Goal: Task Accomplishment & Management: Use online tool/utility

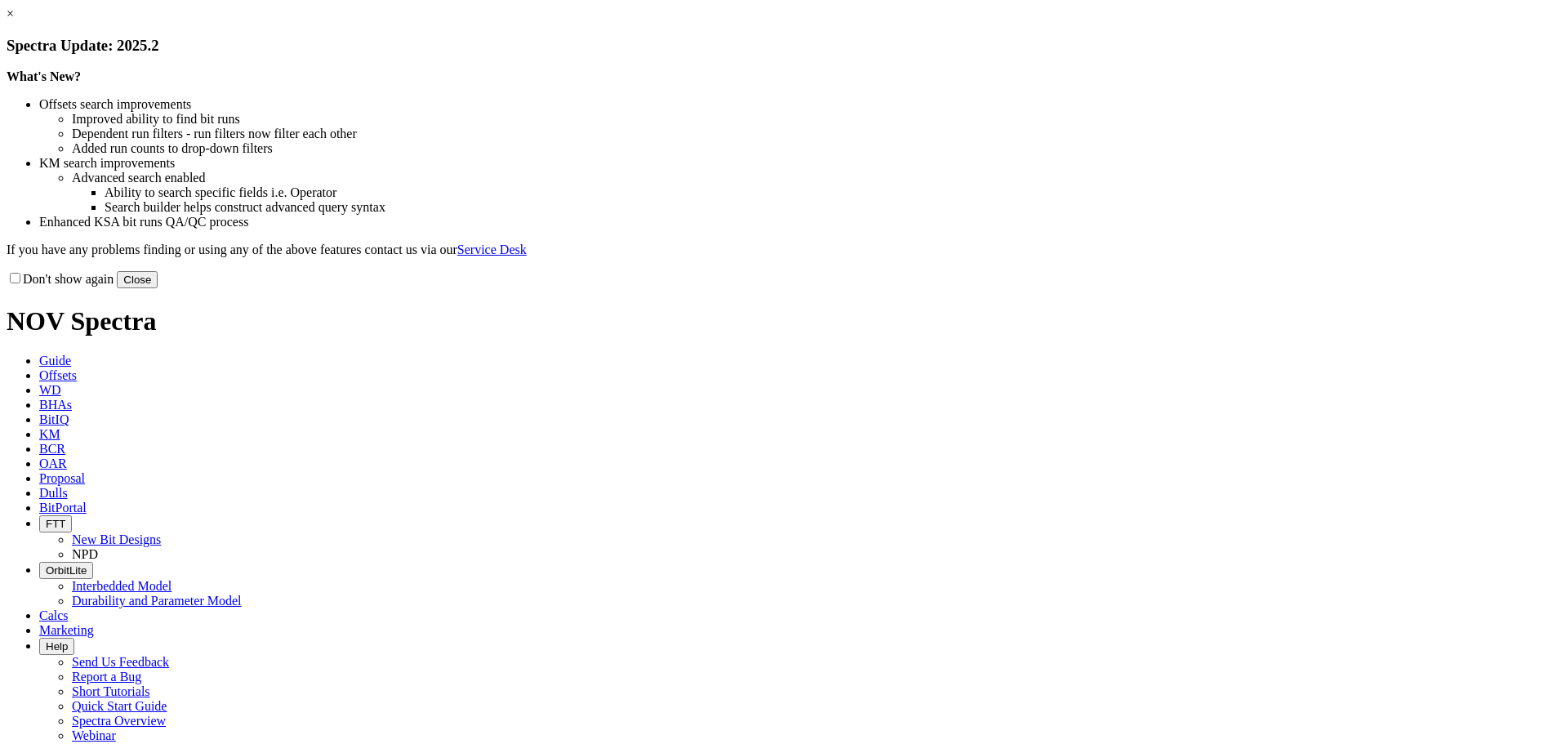
drag, startPoint x: 1114, startPoint y: 447, endPoint x: 1068, endPoint y: 408, distance: 60.3
click at [158, 288] on button "Close" at bounding box center [137, 280] width 41 height 17
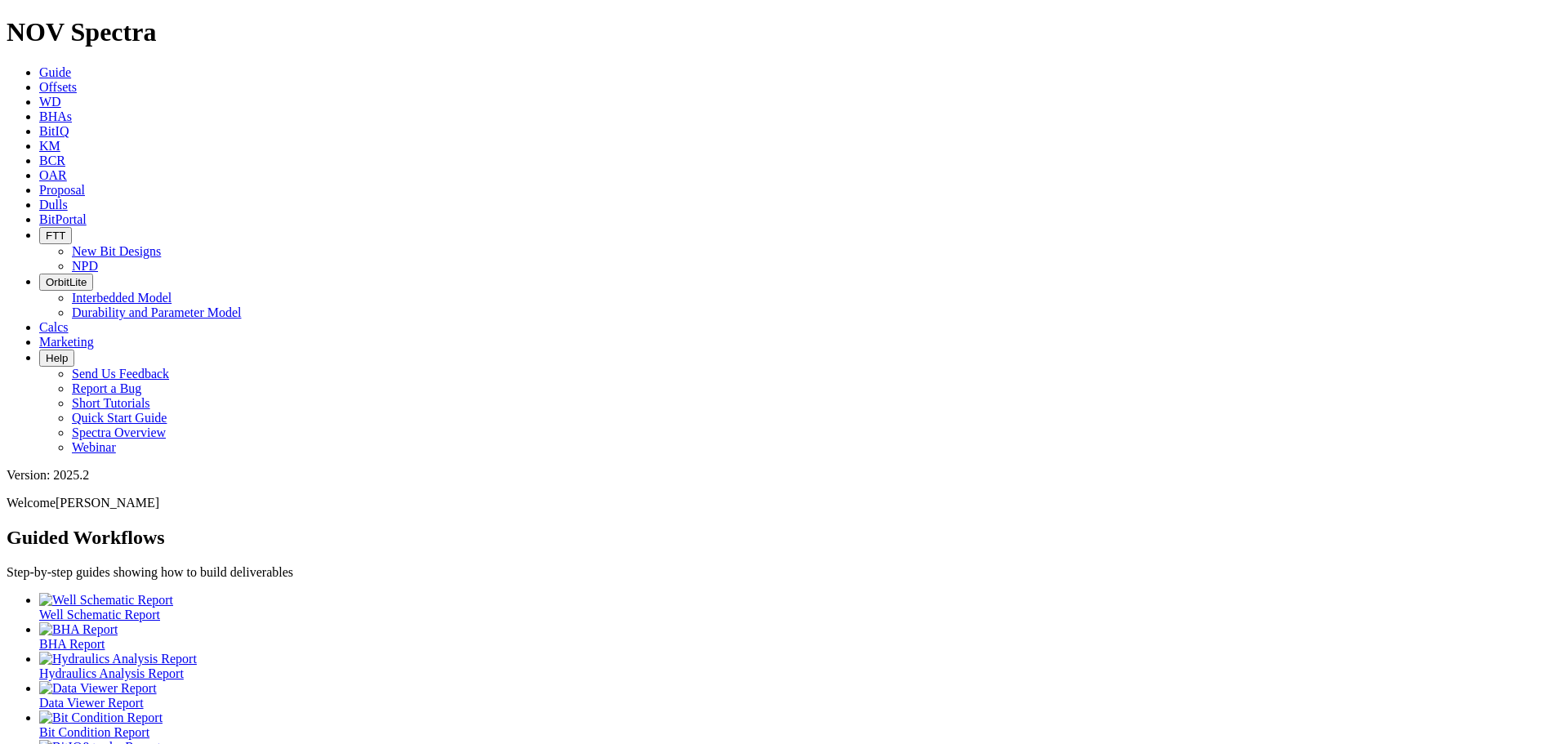
click at [77, 80] on span "Offsets" at bounding box center [58, 86] width 38 height 14
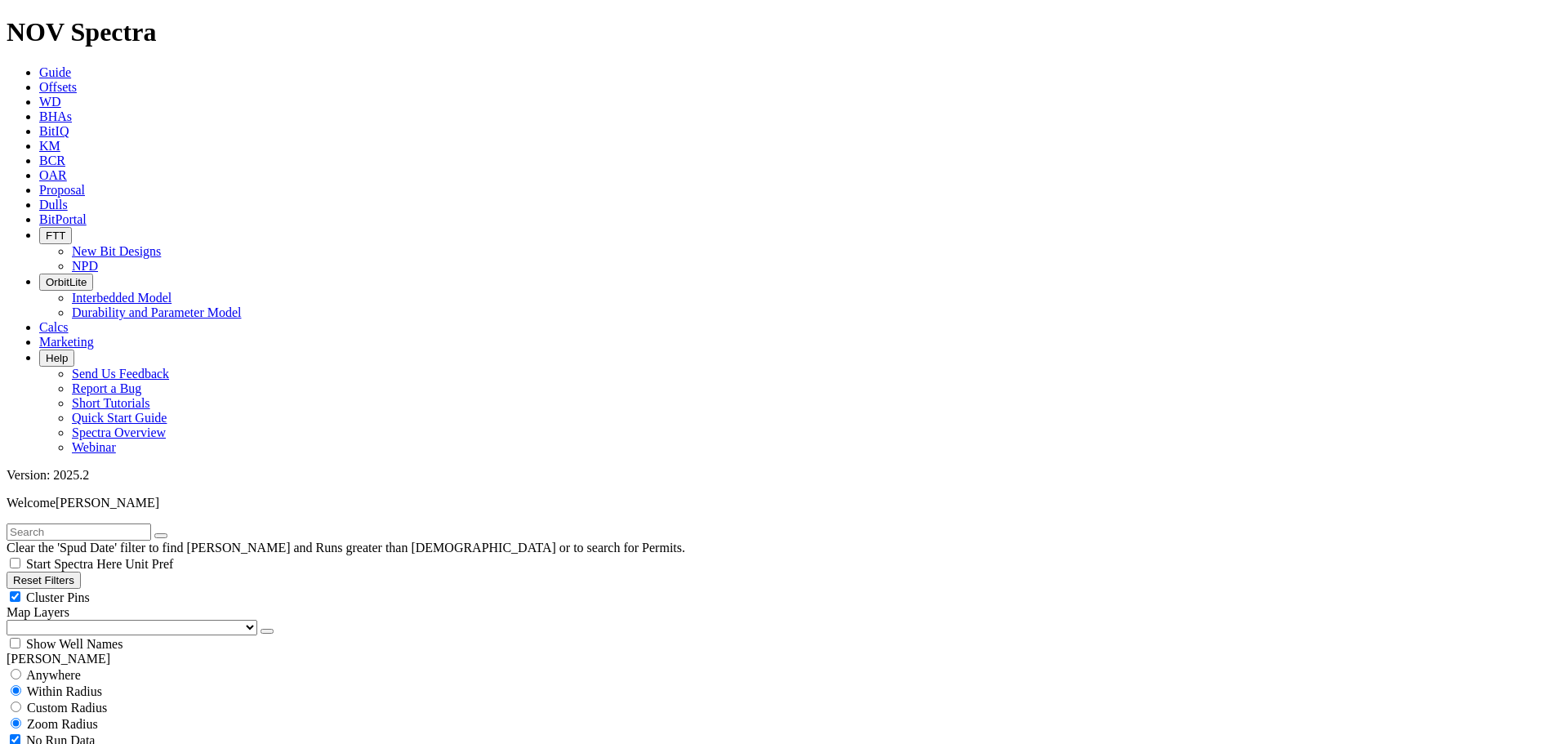
click at [160, 588] on div "Cluster Pins" at bounding box center [784, 596] width 1555 height 16
checkbox input "false"
click at [90, 620] on select "US Counties [GEOGRAPHIC_DATA], [GEOGRAPHIC_DATA] [GEOGRAPHIC_DATA], [GEOGRAPHIC…" at bounding box center [132, 627] width 251 height 15
click at [12, 620] on select "US Counties [GEOGRAPHIC_DATA], [GEOGRAPHIC_DATA] [GEOGRAPHIC_DATA], [GEOGRAPHIC…" at bounding box center [132, 627] width 251 height 15
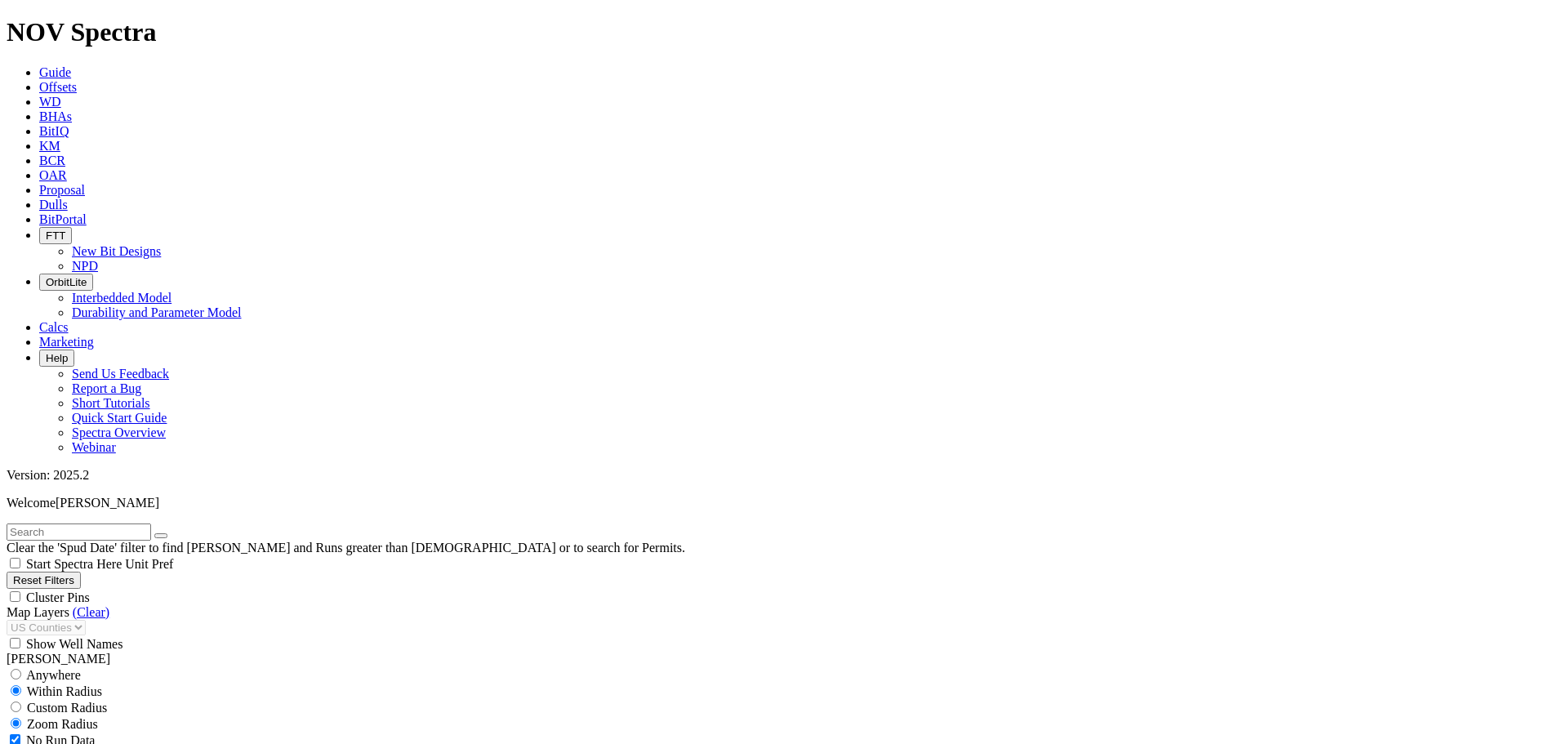
select select "12.25"
checkbox input "false"
select select "? number:12.25 ?"
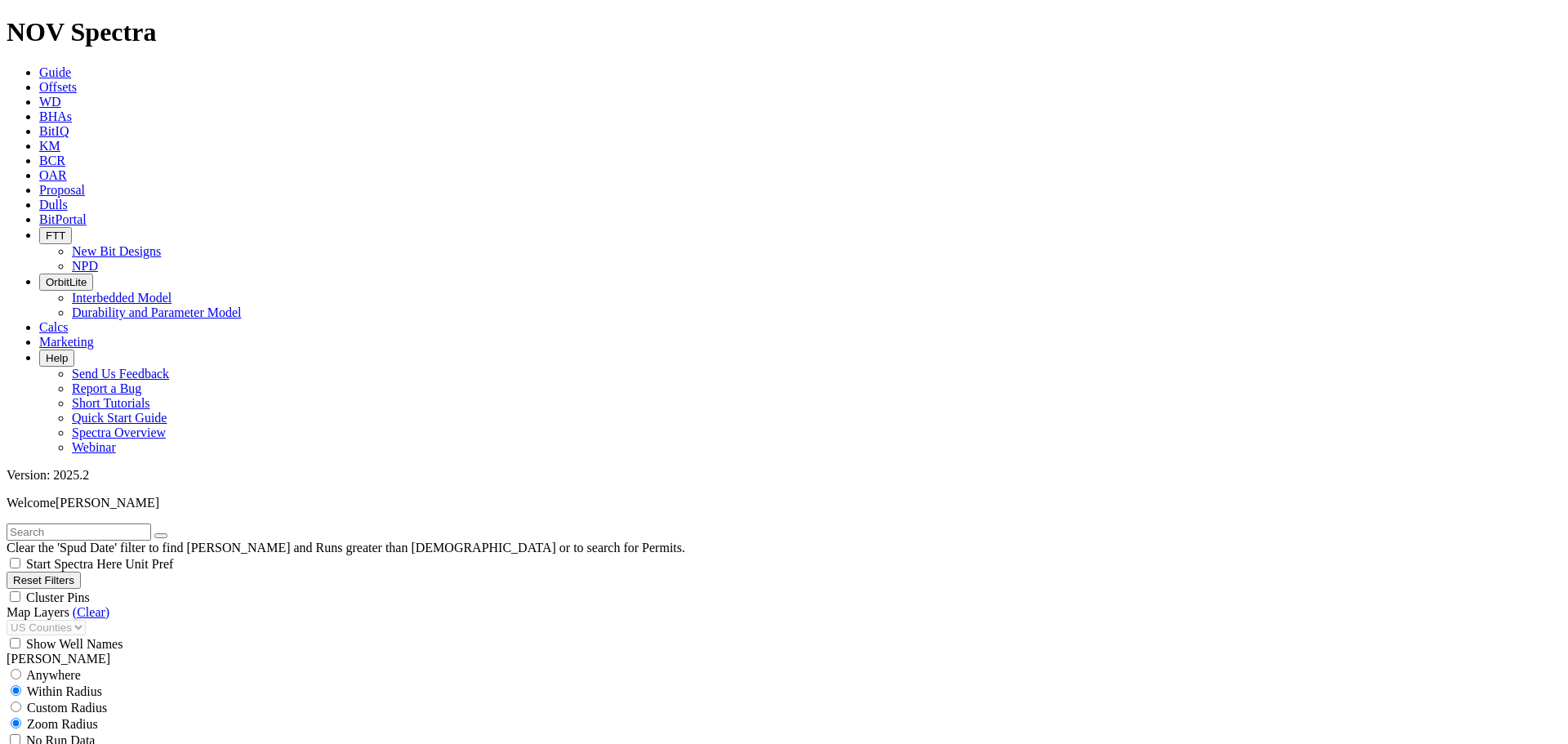
select select
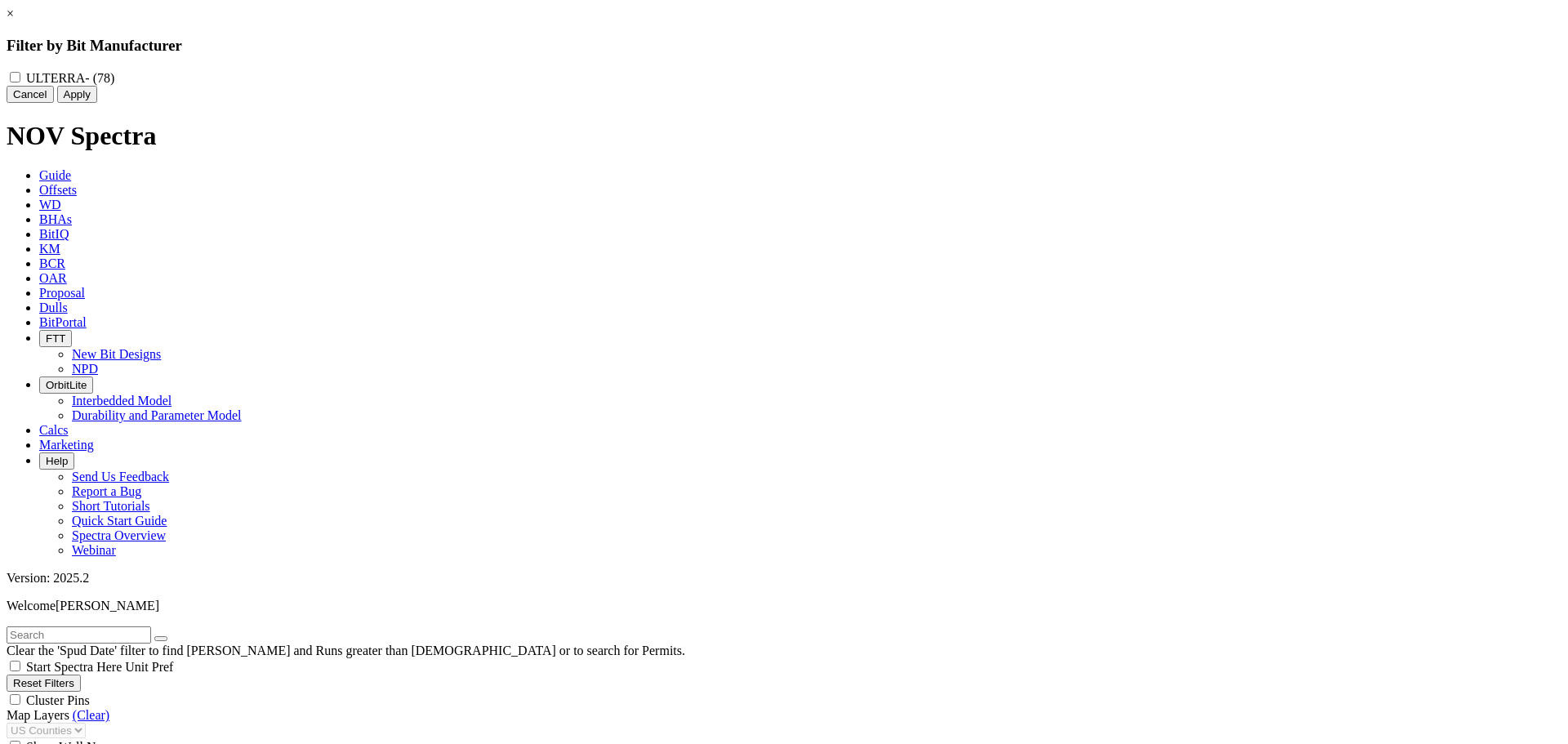
scroll to position [31648, 0]
click at [54, 102] on button "Cancel" at bounding box center [30, 94] width 47 height 17
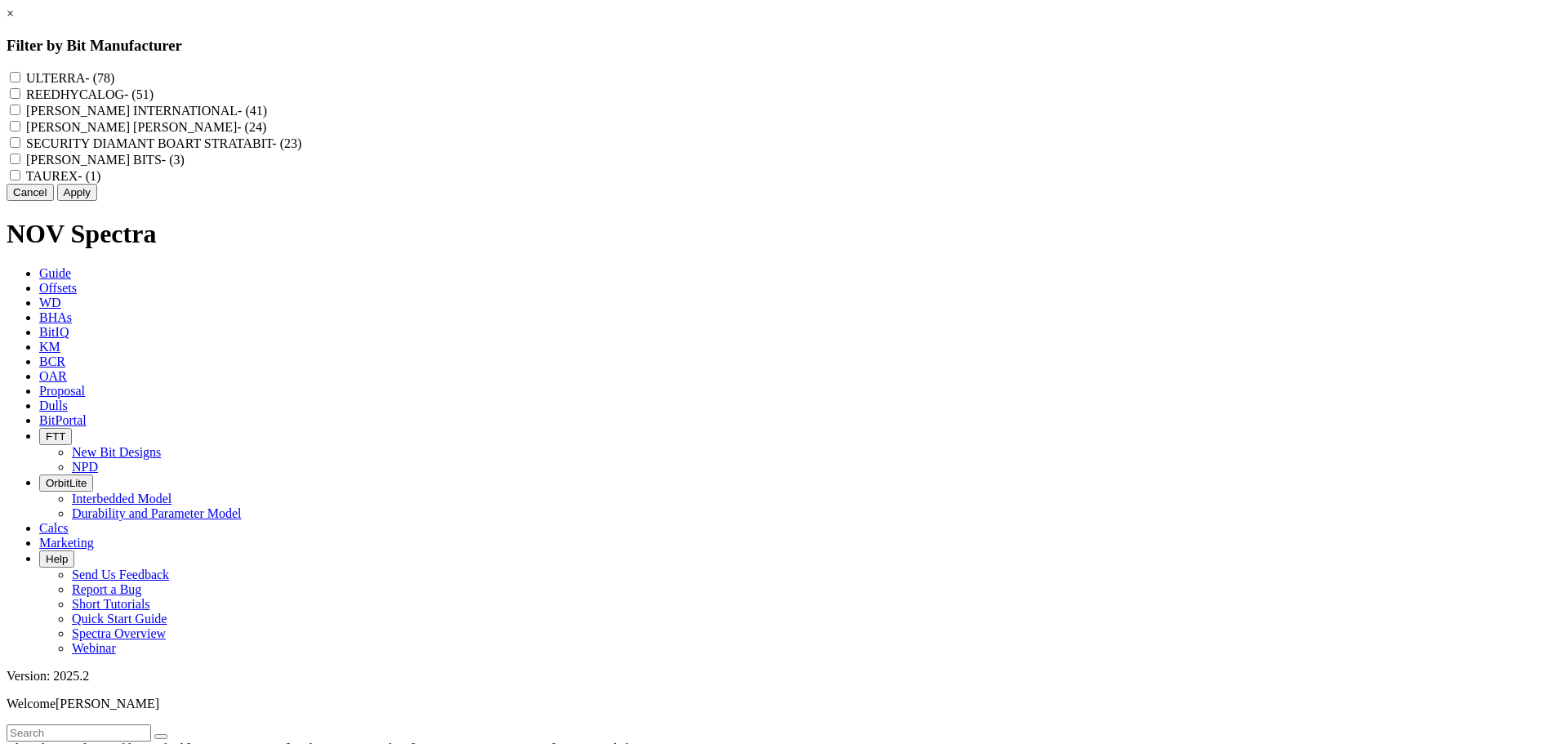
click at [21, 99] on input "REEDHYCALOG - (51)" at bounding box center [14, 93] width 10 height 10
checkbox input "true"
click at [97, 201] on button "Apply" at bounding box center [77, 193] width 40 height 17
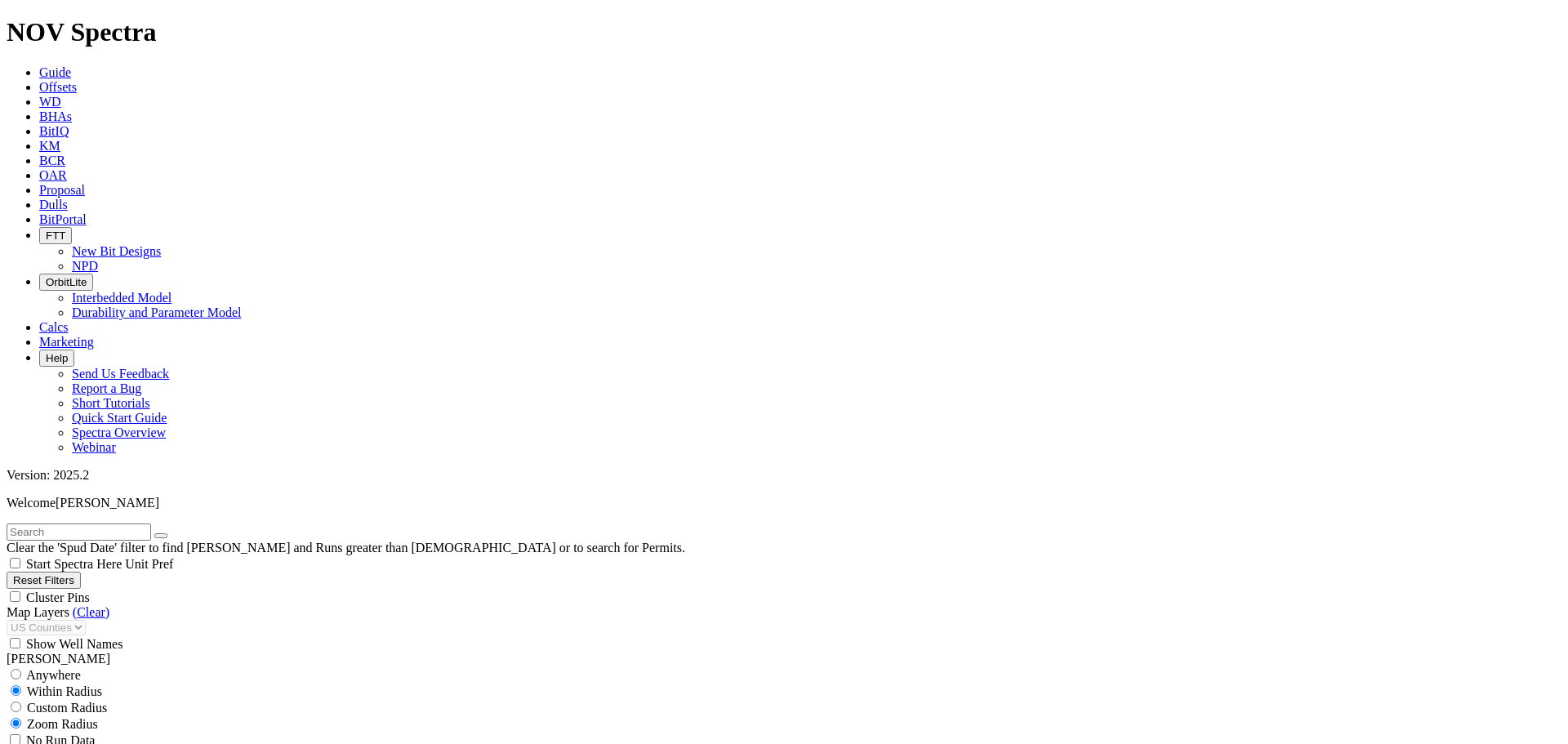
scroll to position [190, 0]
drag, startPoint x: 69, startPoint y: 368, endPoint x: 51, endPoint y: 370, distance: 18.1
type input "[DATE]"
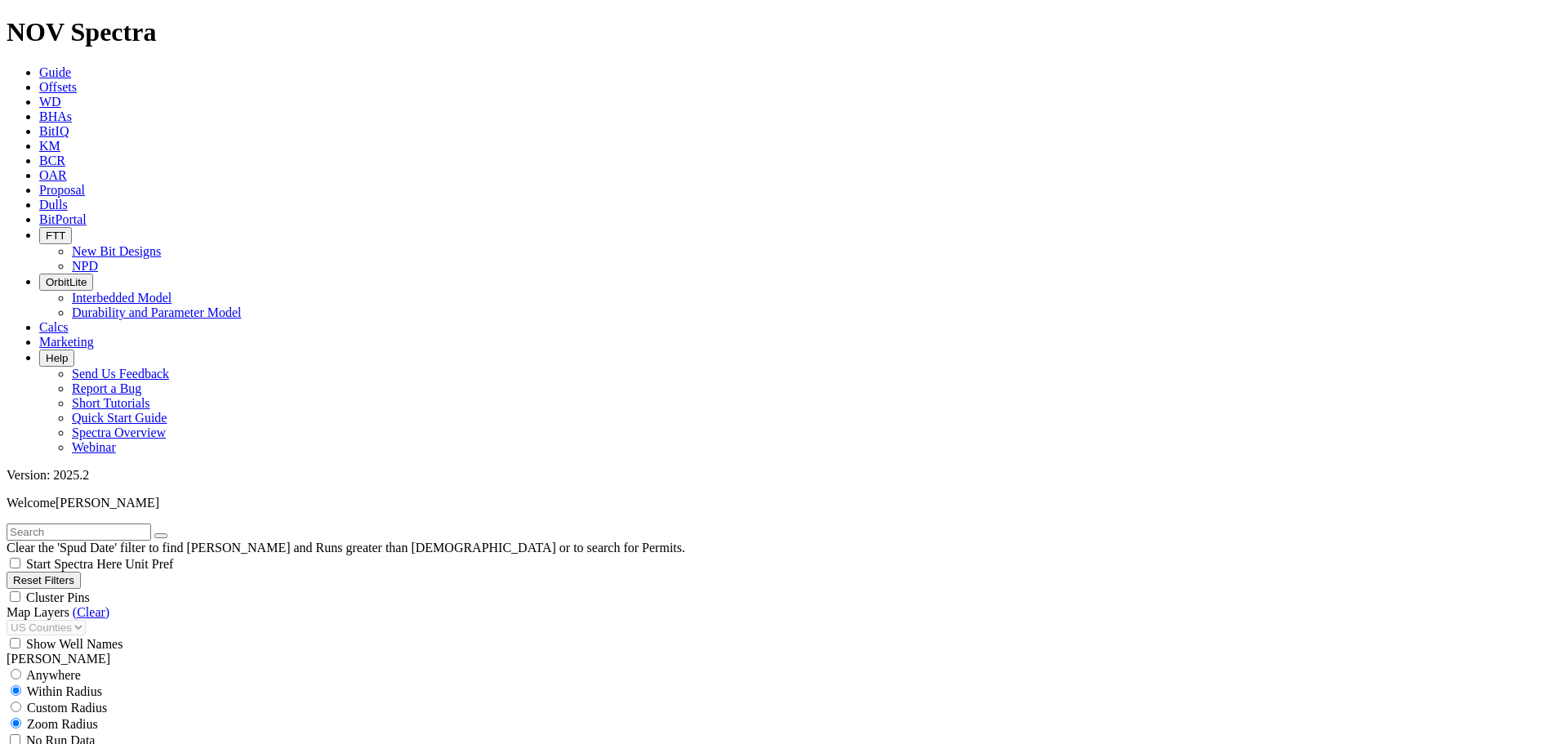
type input "7000"
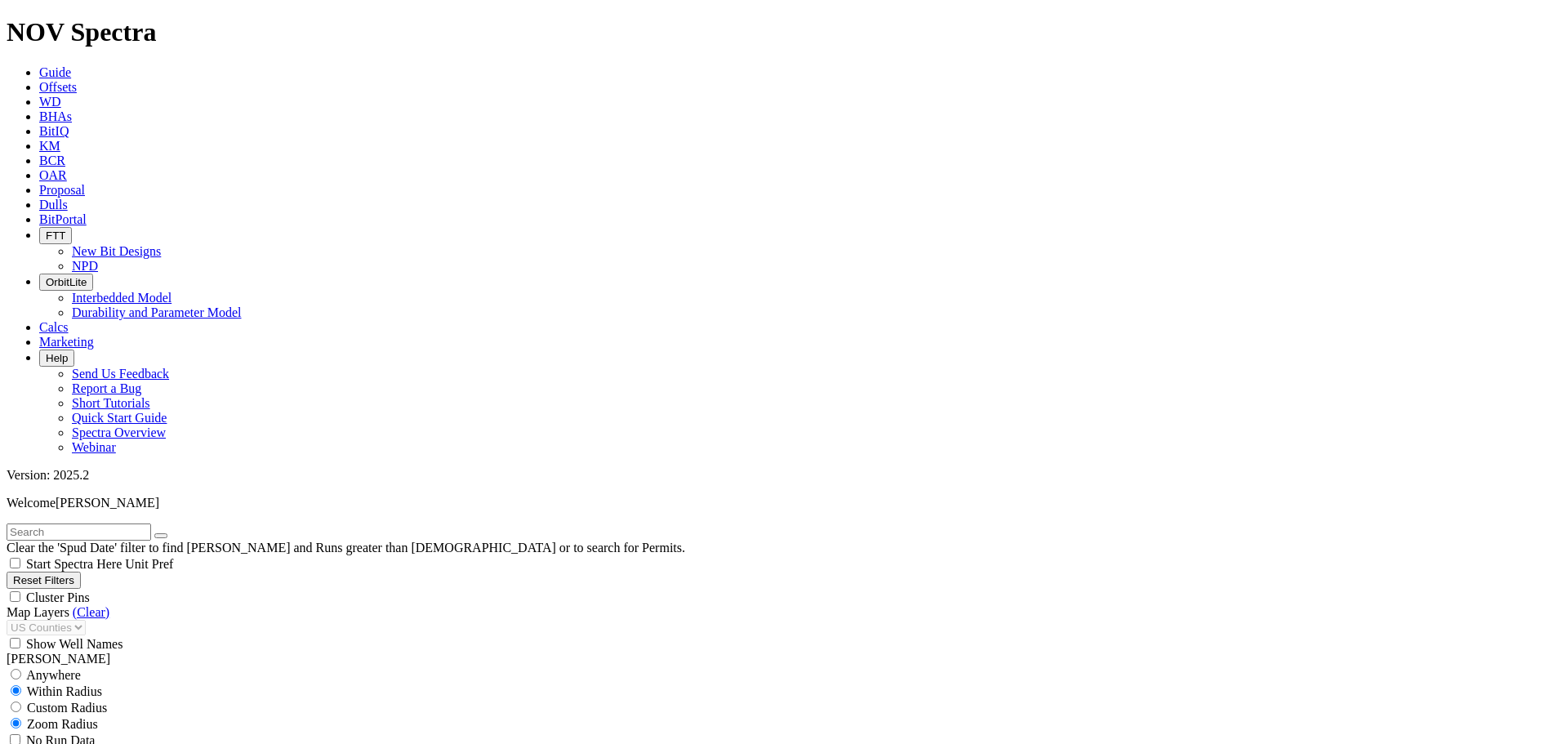
type input "2800"
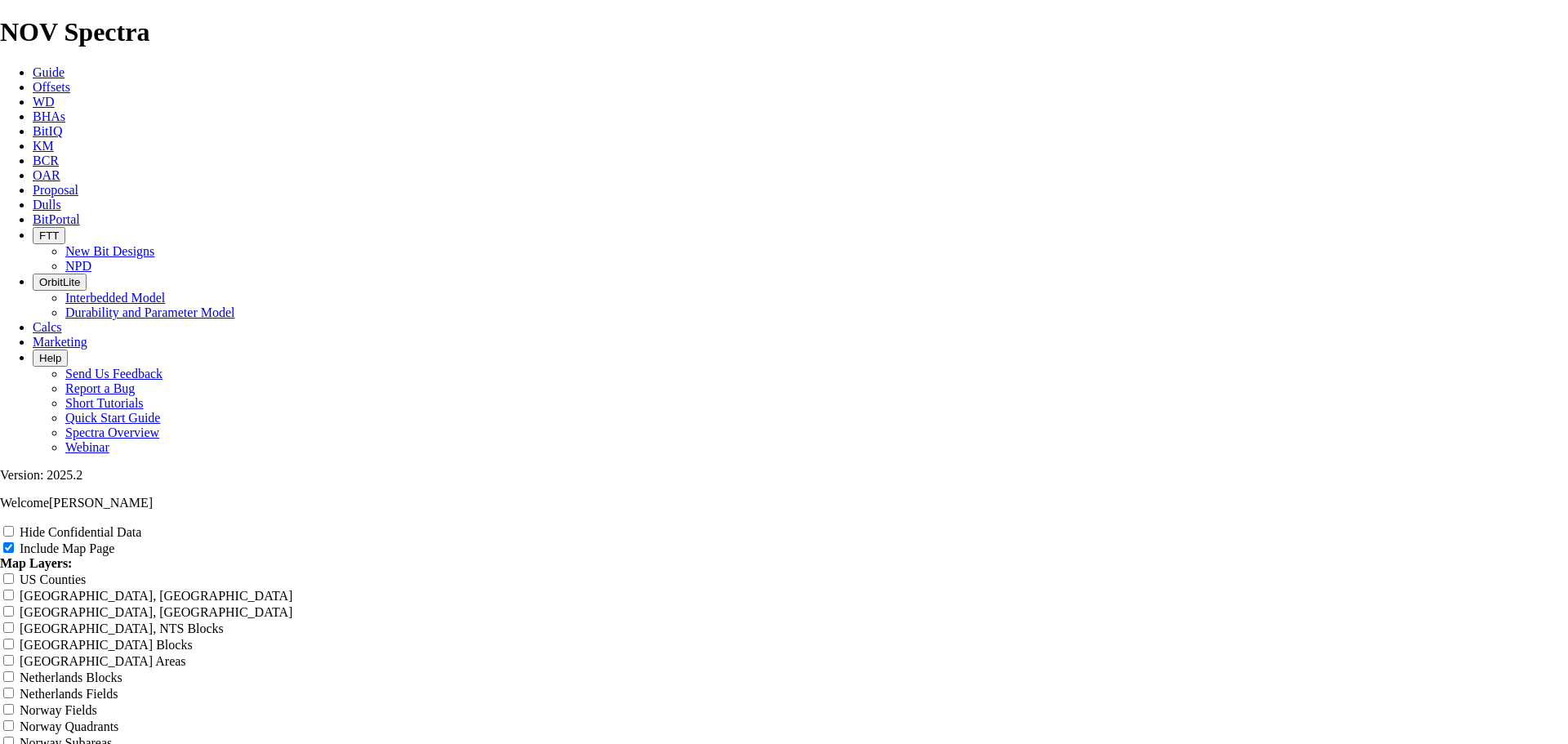
scroll to position [2095, 0]
drag, startPoint x: 519, startPoint y: 180, endPoint x: 552, endPoint y: 149, distance: 45.3
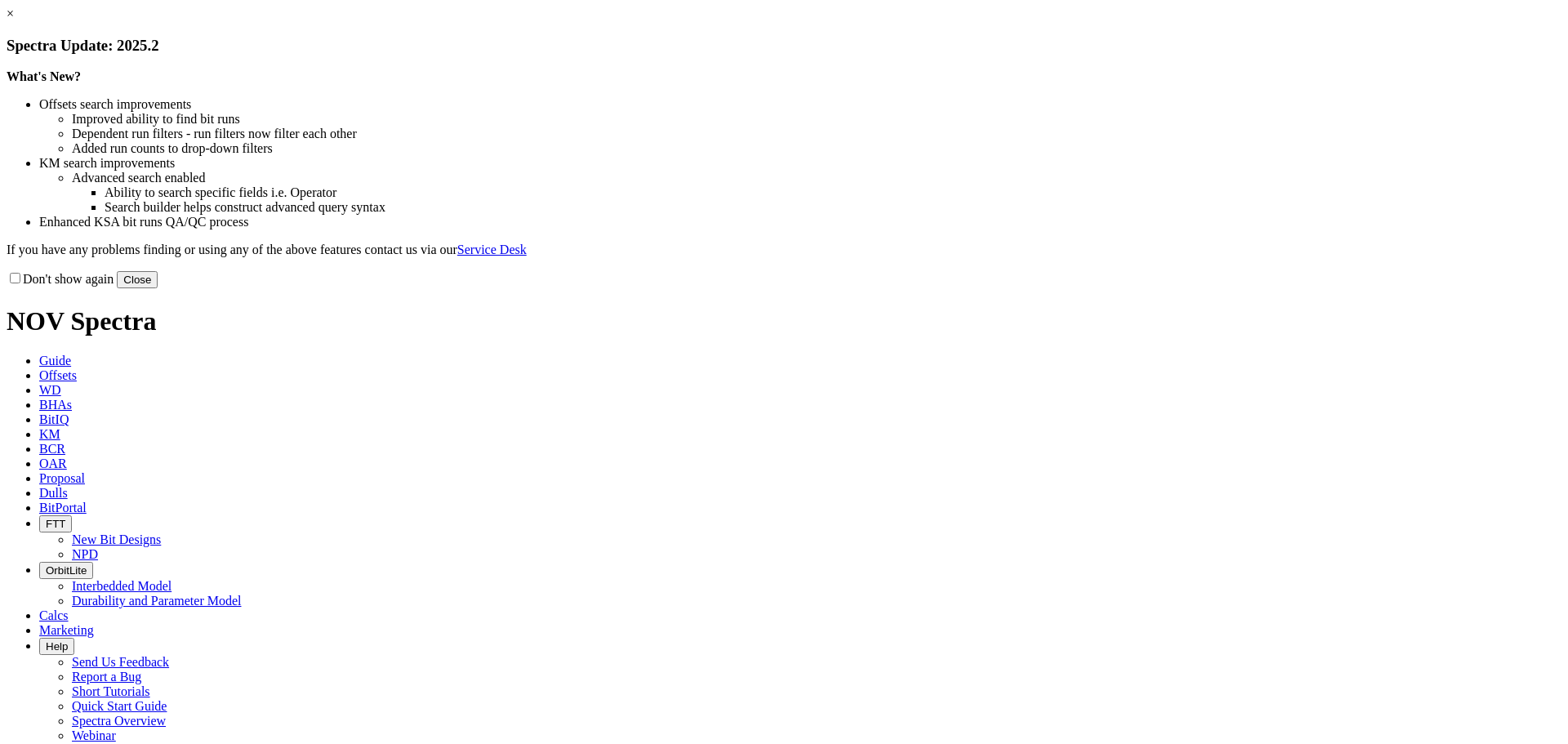
drag, startPoint x: 1117, startPoint y: 445, endPoint x: 1067, endPoint y: 418, distance: 56.8
click at [158, 288] on button "Close" at bounding box center [137, 280] width 41 height 17
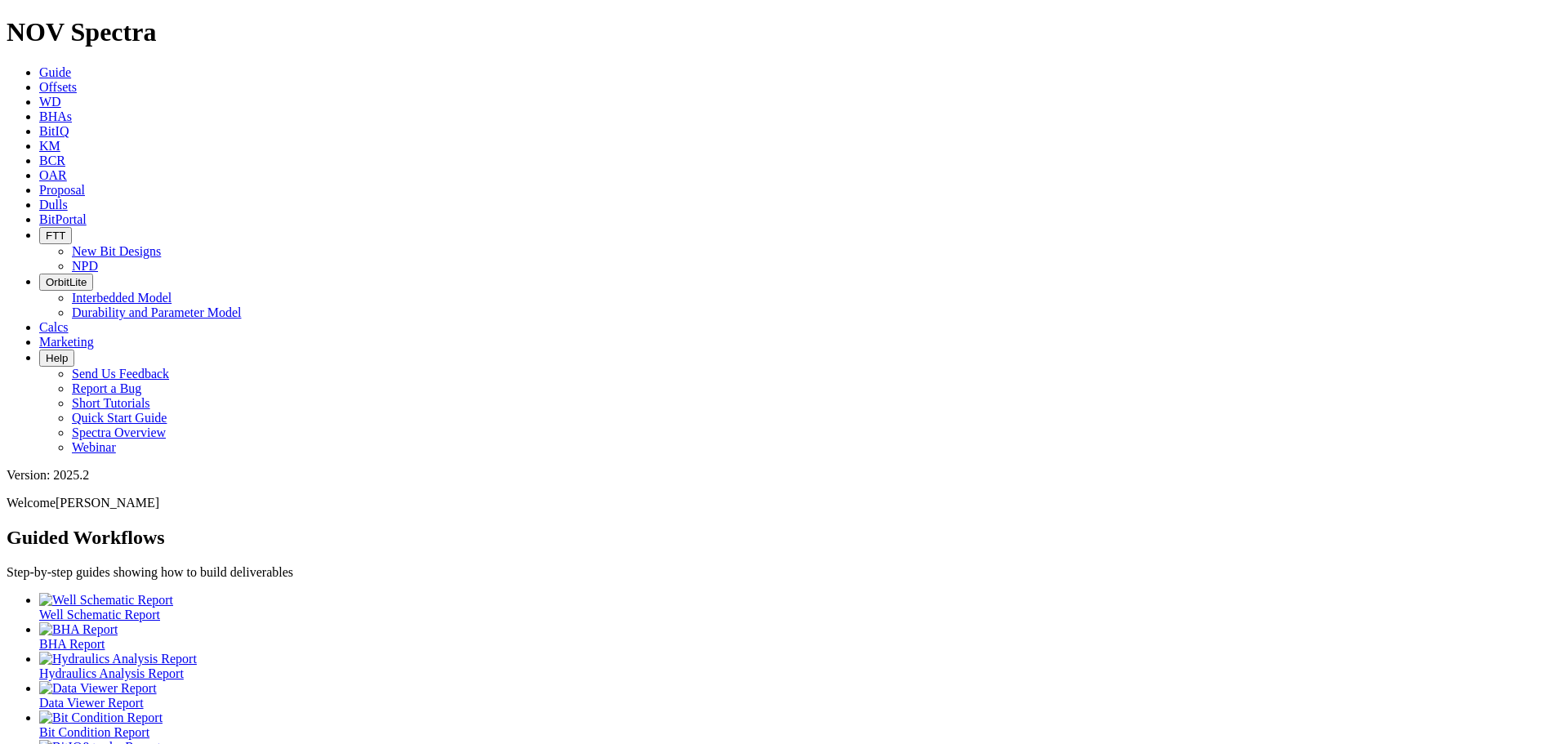
click at [77, 80] on span "Offsets" at bounding box center [58, 86] width 38 height 14
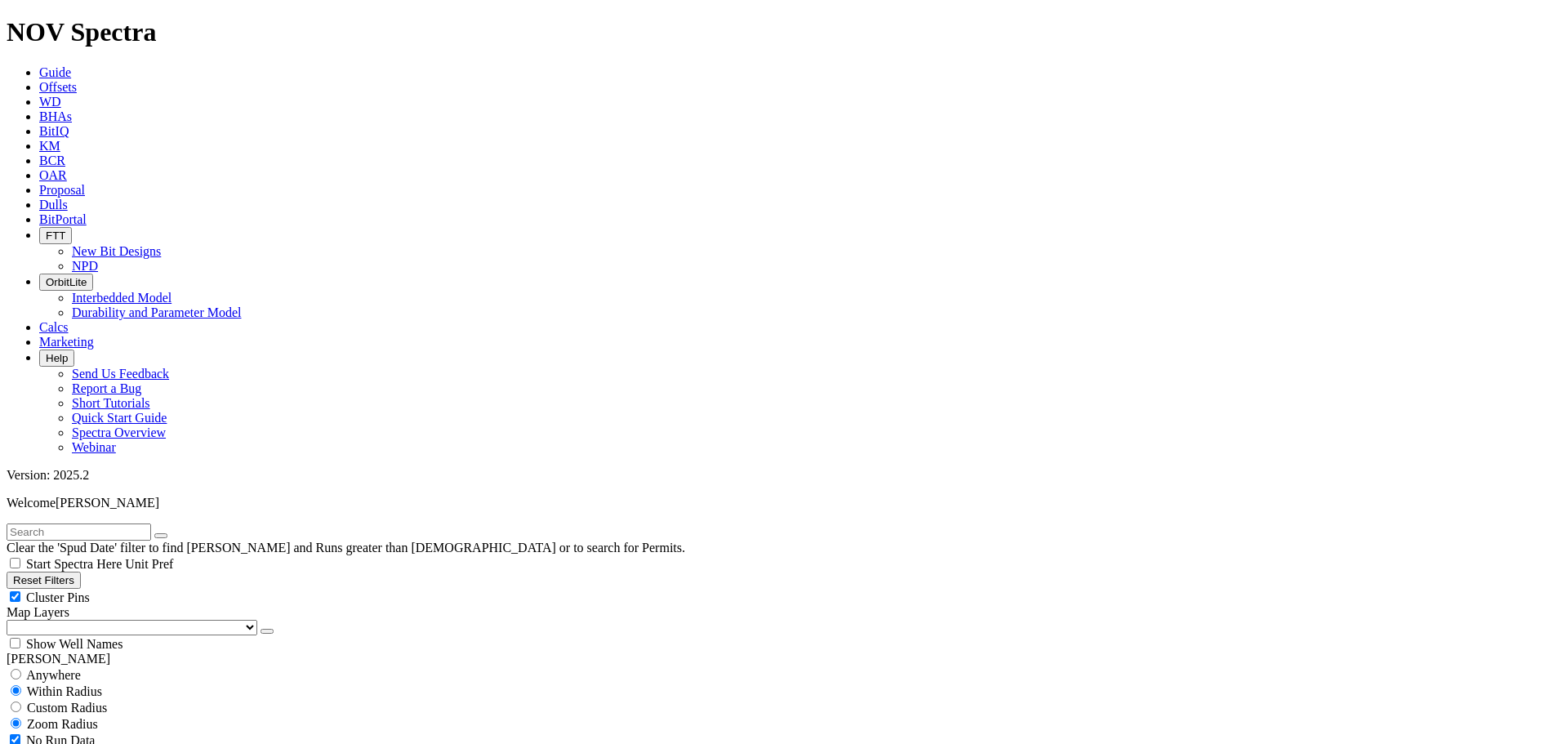
click at [88, 523] on input "text" at bounding box center [79, 531] width 144 height 17
type input "Ellen"
click at [159, 588] on div "Cluster Pins" at bounding box center [784, 596] width 1555 height 16
checkbox input "false"
click at [89, 620] on select "US Counties [GEOGRAPHIC_DATA], [GEOGRAPHIC_DATA] [GEOGRAPHIC_DATA], [GEOGRAPHIC…" at bounding box center [132, 627] width 251 height 15
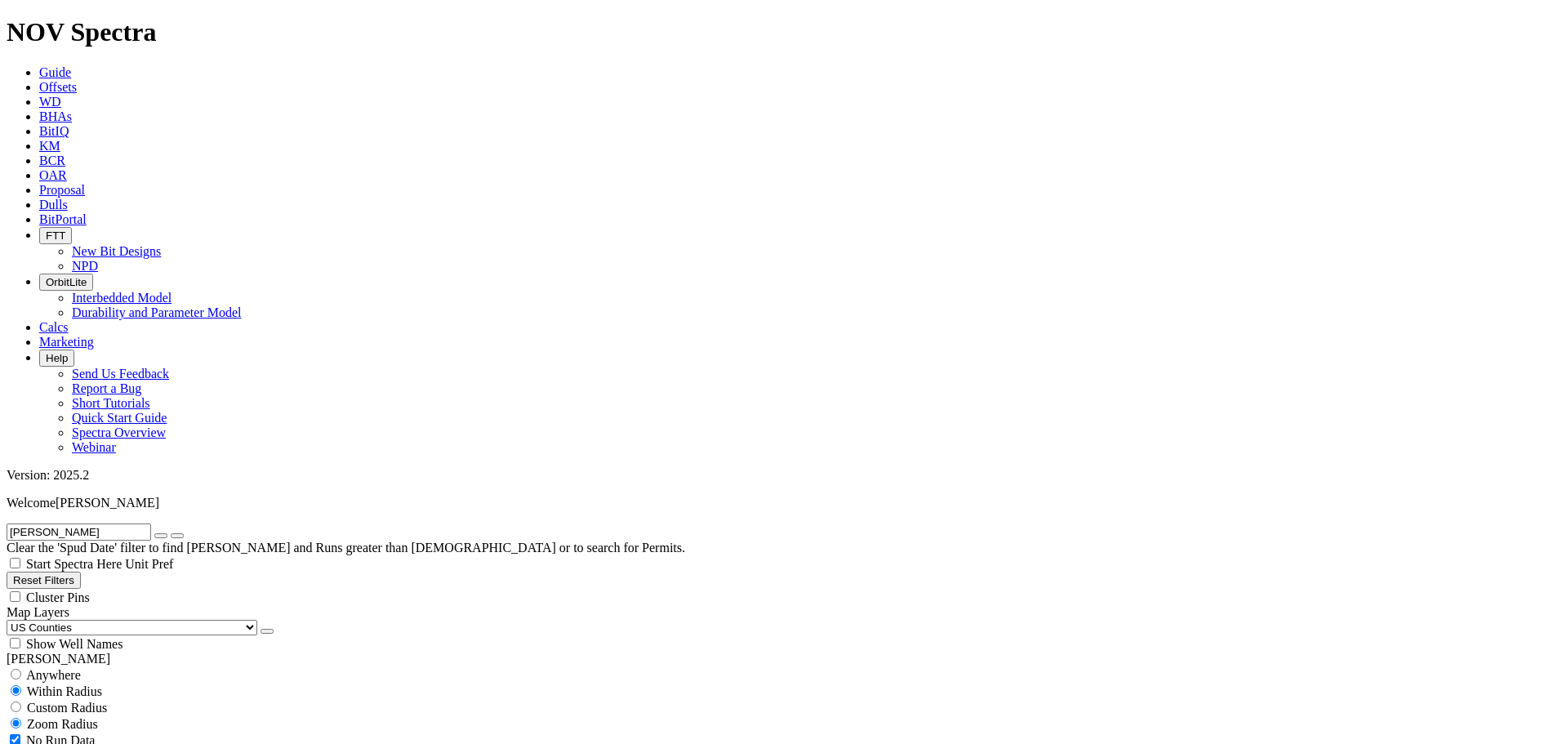
click at [12, 620] on select "US Counties [GEOGRAPHIC_DATA], [GEOGRAPHIC_DATA] [GEOGRAPHIC_DATA], [GEOGRAPHIC…" at bounding box center [132, 627] width 251 height 15
